Goal: Transaction & Acquisition: Purchase product/service

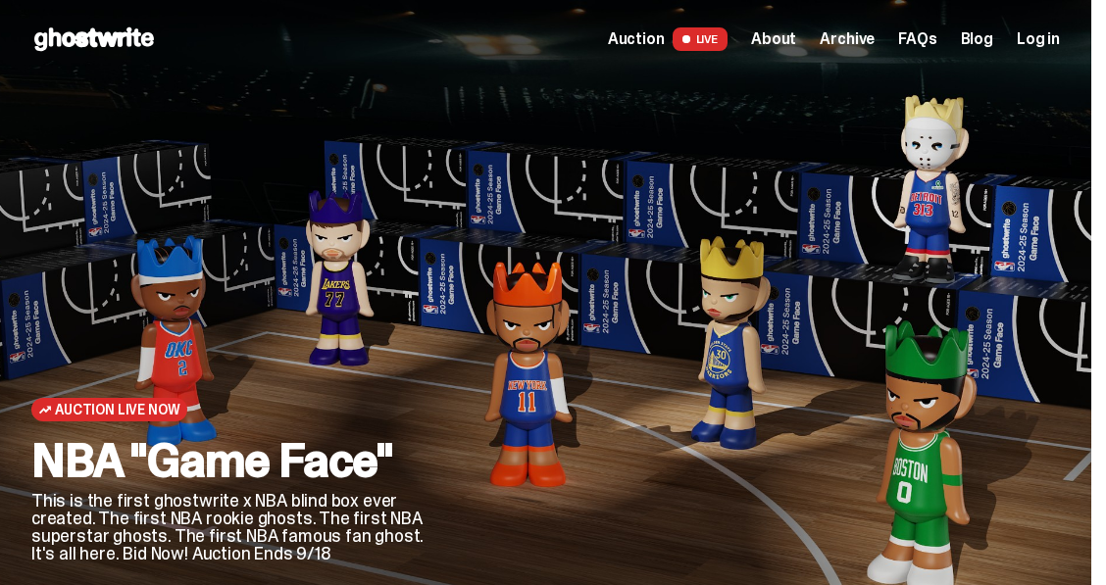
scroll to position [4, 0]
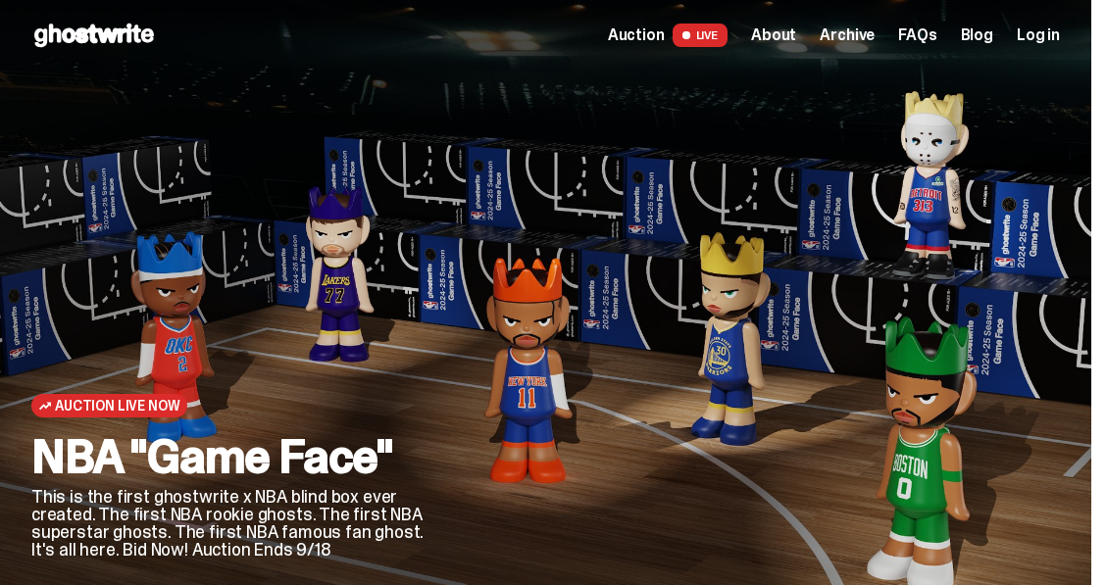
click at [718, 35] on span "LIVE" at bounding box center [700, 36] width 56 height 24
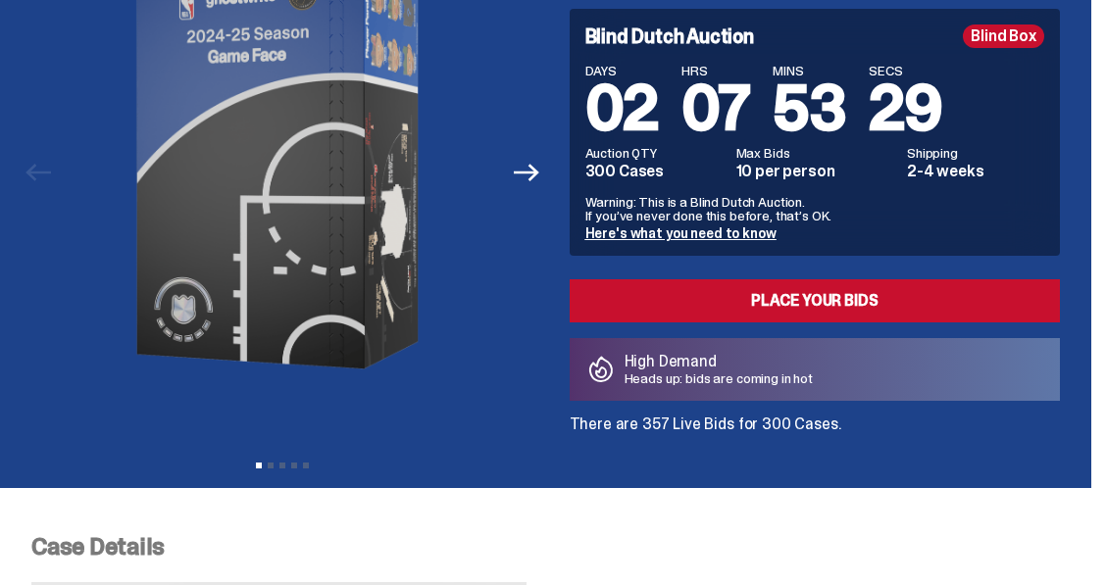
scroll to position [4, 0]
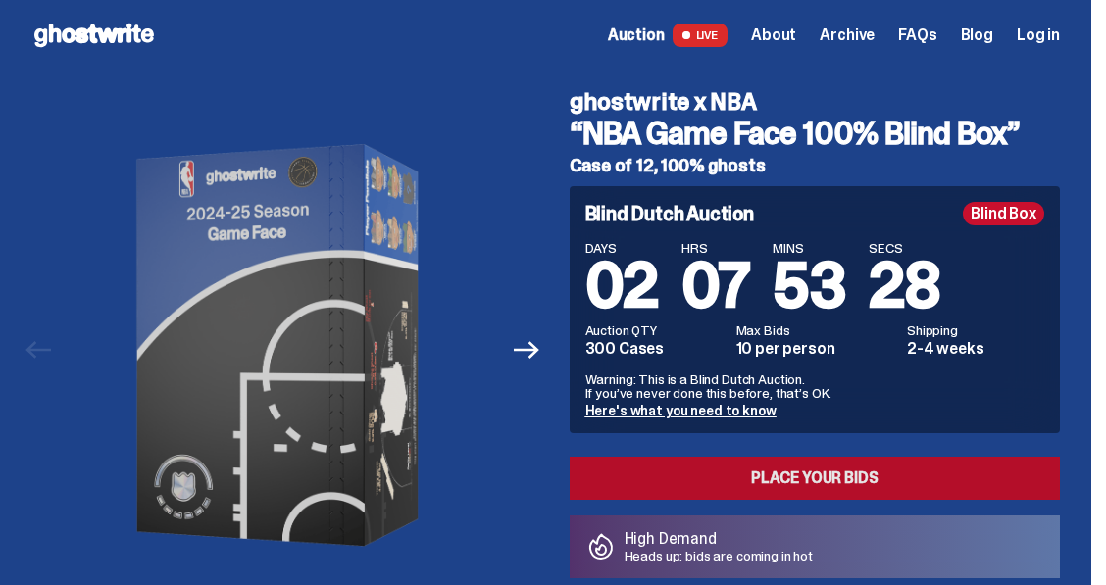
click at [794, 473] on link "Place your Bids" at bounding box center [814, 478] width 491 height 43
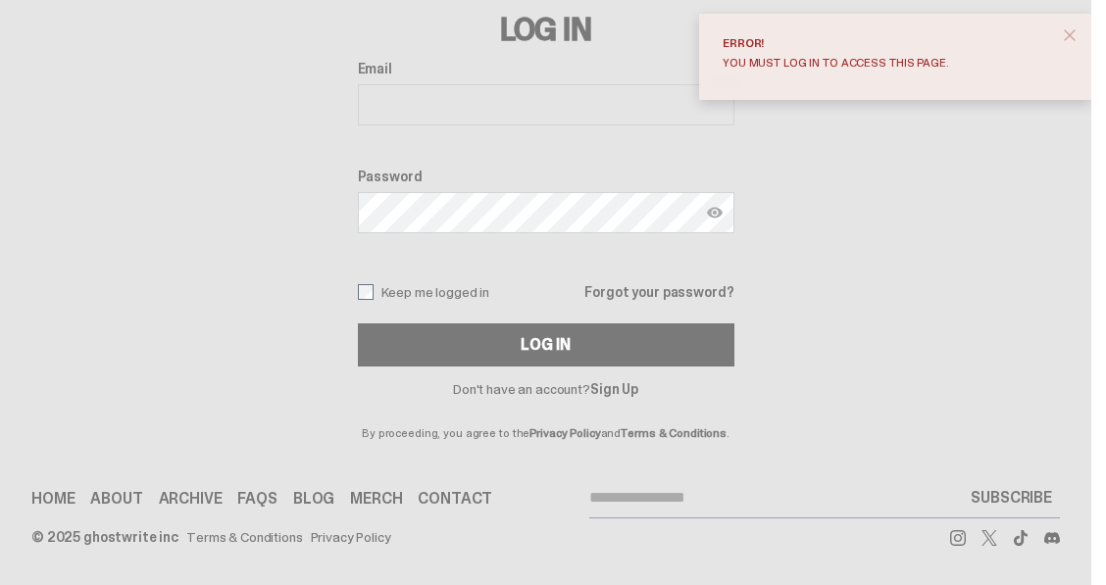
scroll to position [69, 0]
